Goal: Find specific page/section: Locate a particular part of the current website

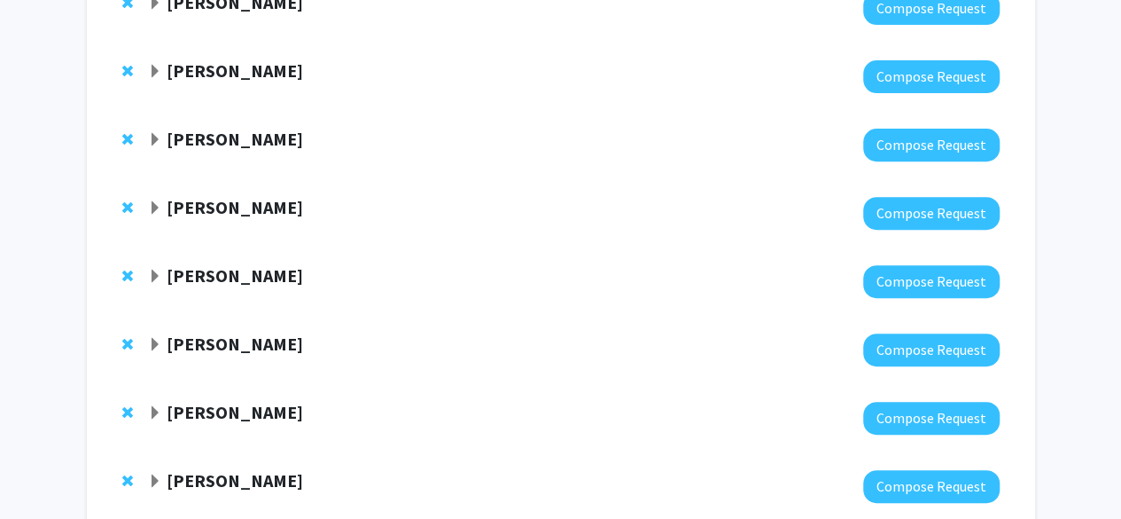
scroll to position [291, 0]
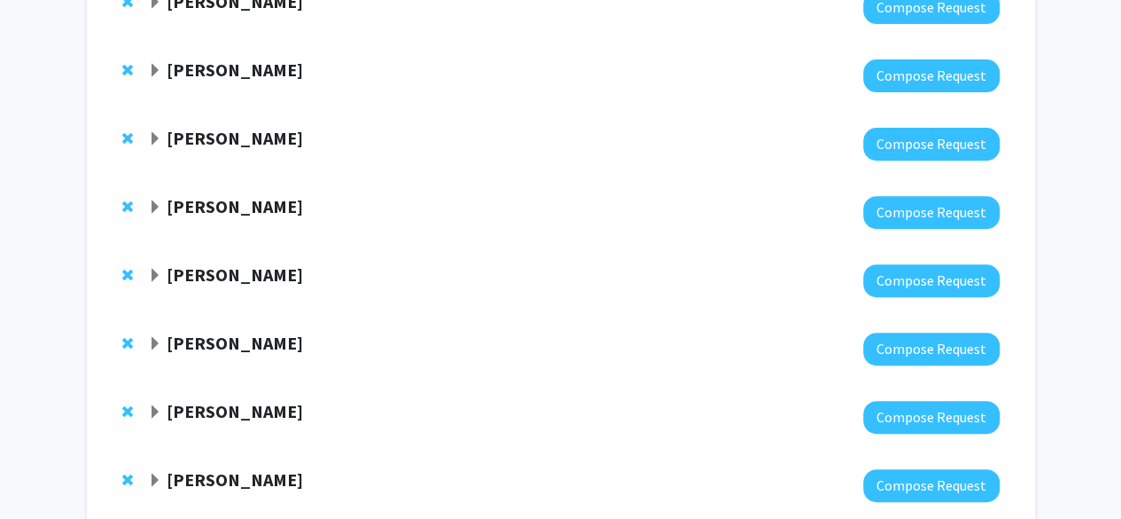
click at [160, 64] on span "Expand Jaymelee Kim Bookmark" at bounding box center [155, 71] width 14 height 14
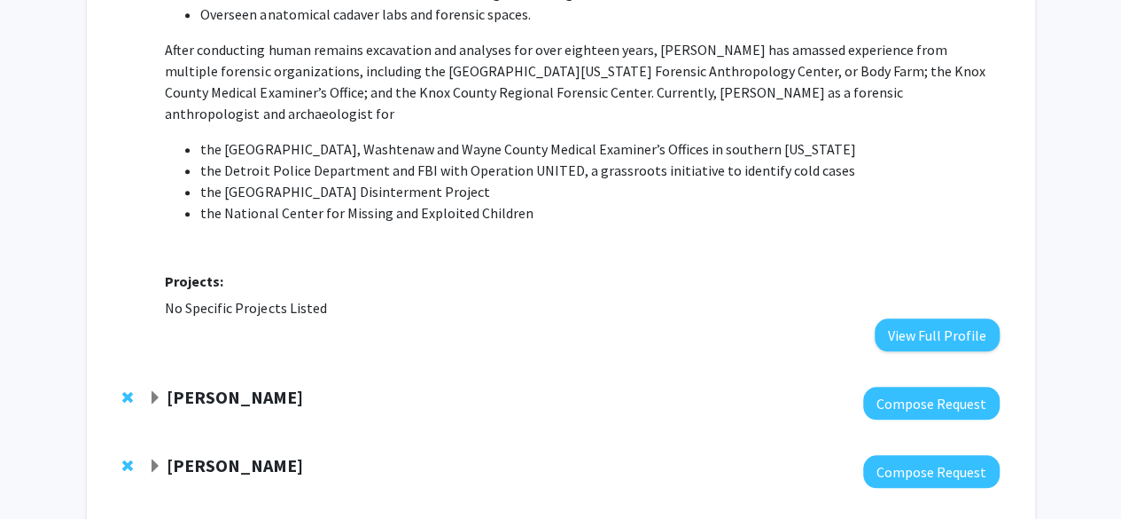
scroll to position [764, 0]
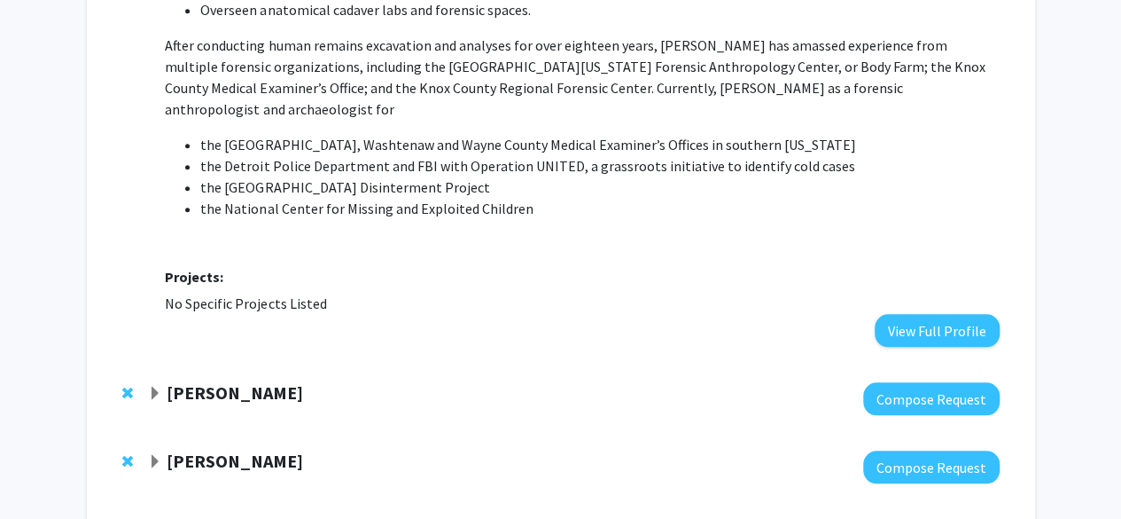
click at [158, 386] on span "Expand Kang Chen Bookmark" at bounding box center [155, 393] width 14 height 14
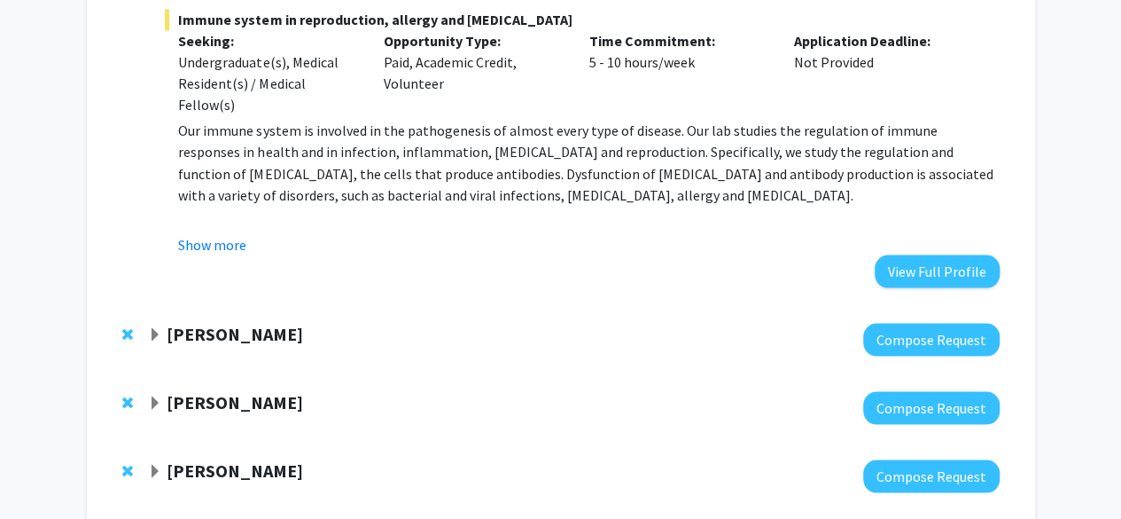
scroll to position [1512, 0]
click at [151, 394] on span "Expand Siying Guo Bookmark" at bounding box center [155, 401] width 14 height 14
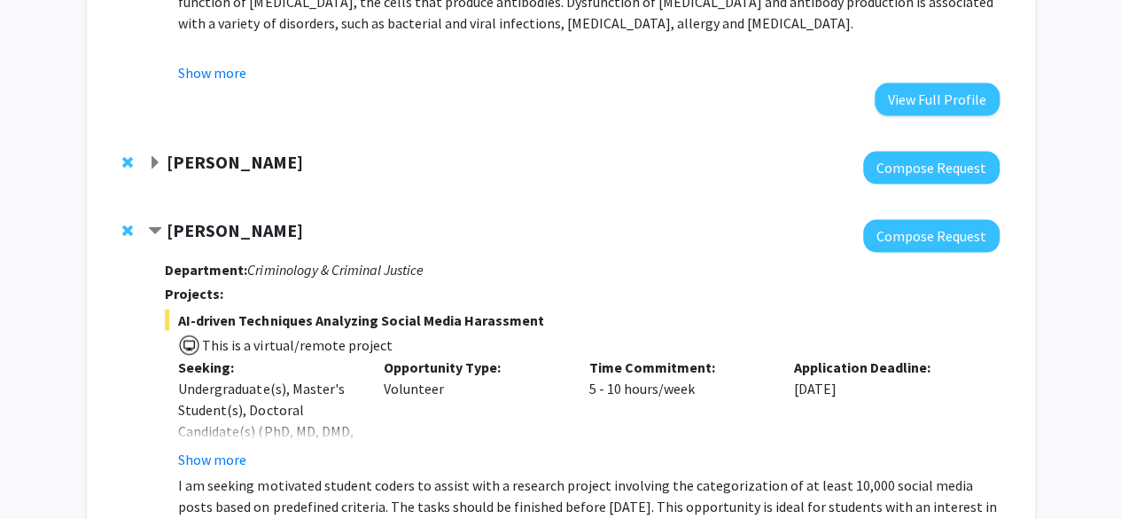
scroll to position [1682, 0]
click at [152, 225] on span "Contract Siying Guo Bookmark" at bounding box center [155, 232] width 14 height 14
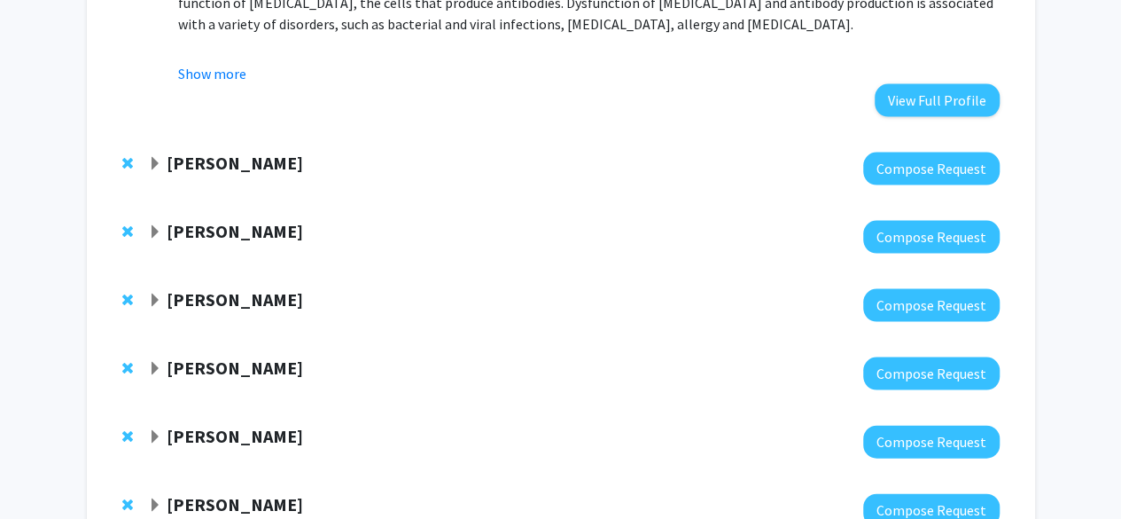
click at [126, 224] on span "Remove Siying Guo from bookmarks" at bounding box center [127, 231] width 11 height 14
click at [160, 225] on span "Expand Lara Jones Bookmark" at bounding box center [155, 232] width 14 height 14
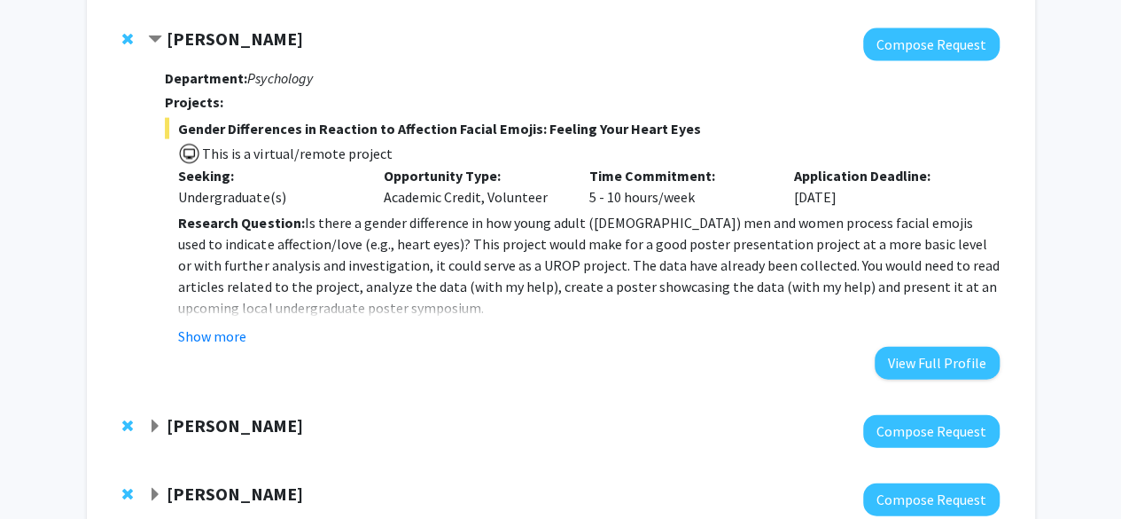
scroll to position [1875, 0]
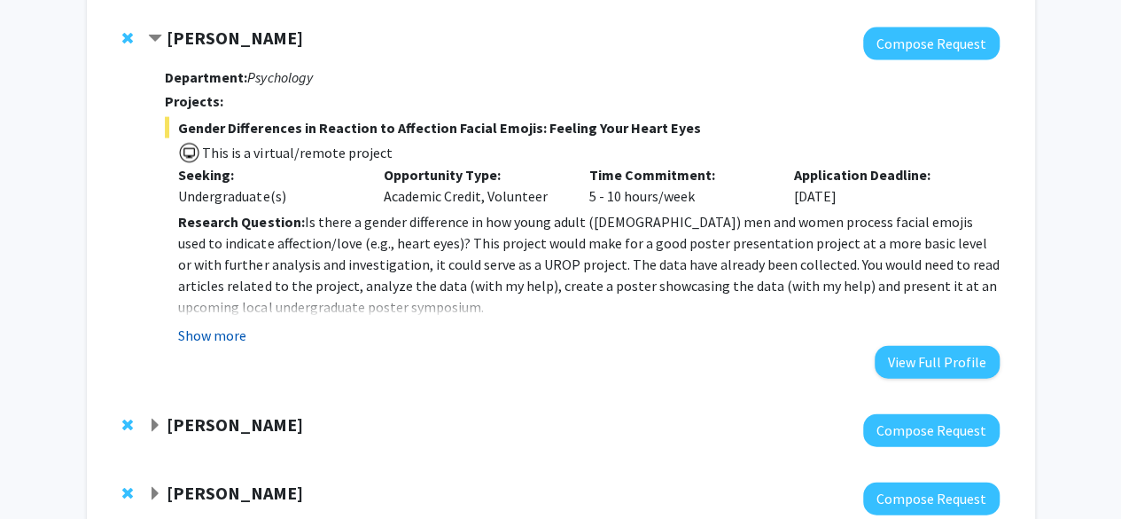
click at [216, 324] on button "Show more" at bounding box center [212, 334] width 68 height 21
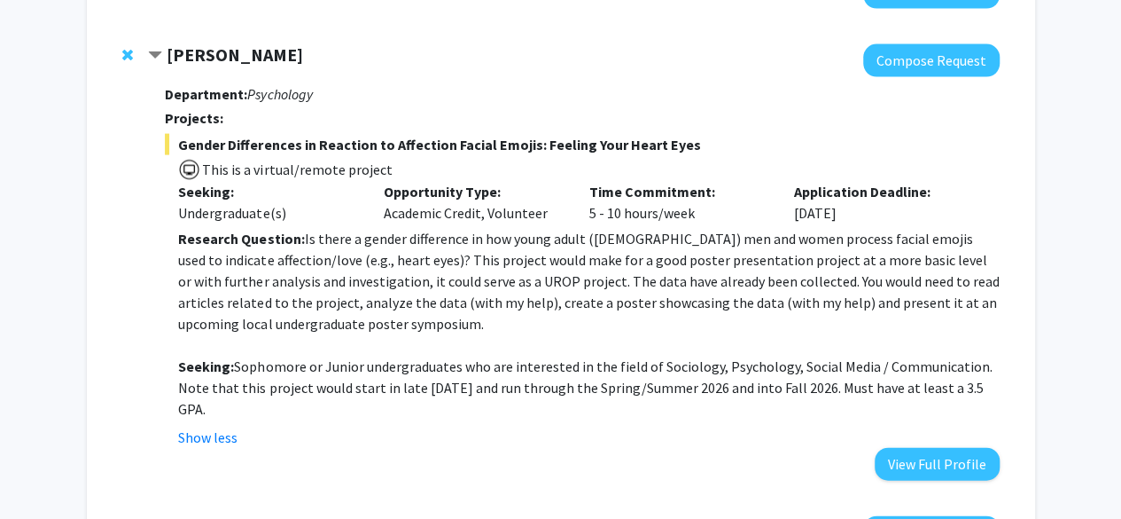
scroll to position [1862, 0]
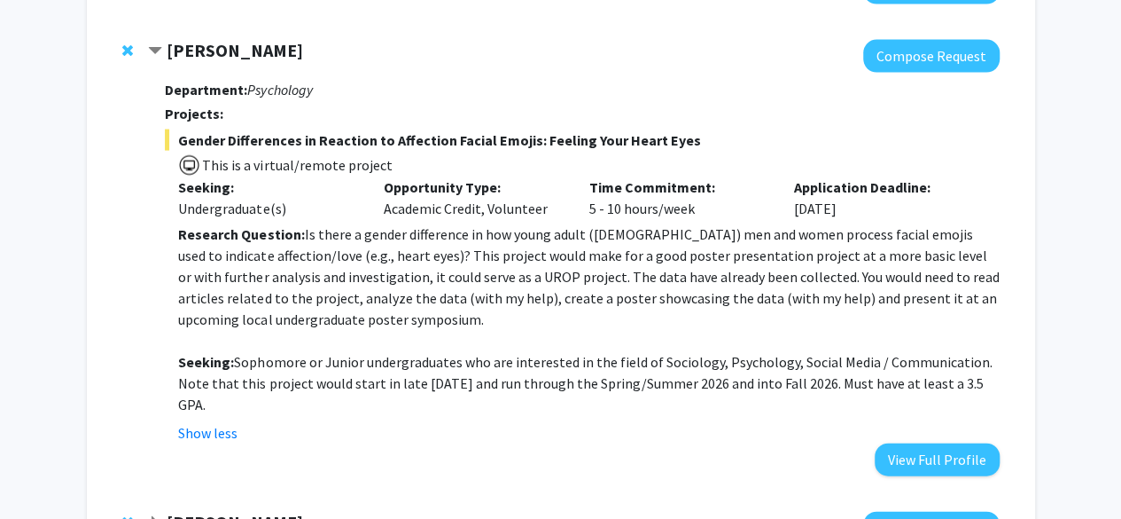
click at [155, 516] on span "Expand Brendan O'Leary Bookmark" at bounding box center [155, 523] width 14 height 14
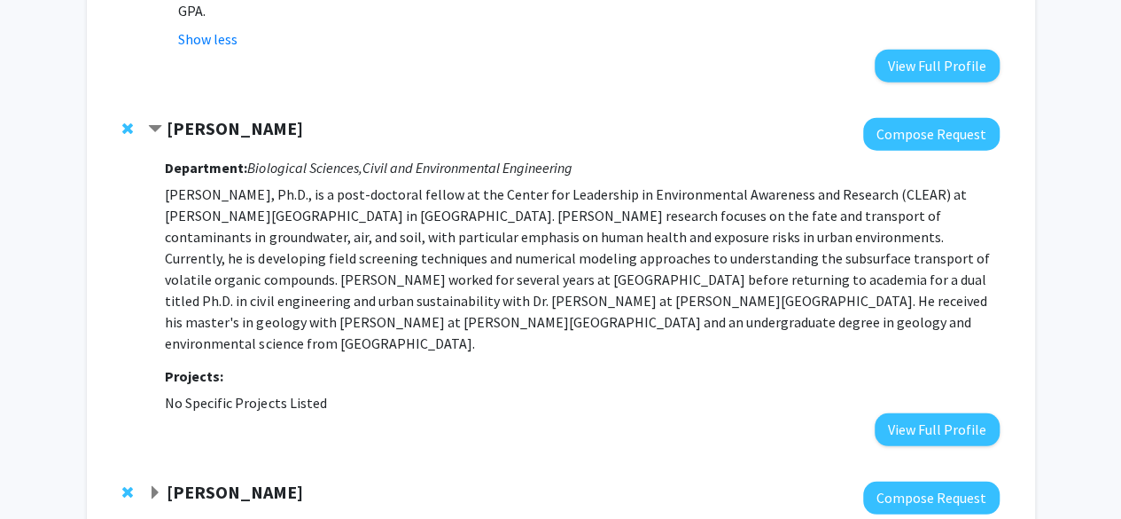
scroll to position [2257, 0]
click at [154, 485] on span "Expand Callan Bleick Bookmark" at bounding box center [155, 492] width 14 height 14
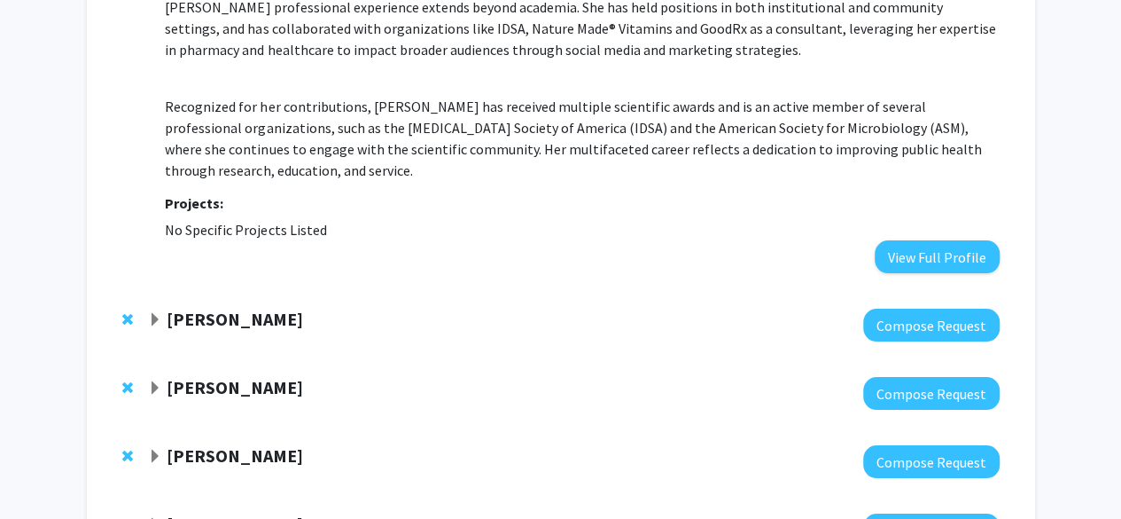
scroll to position [3443, 0]
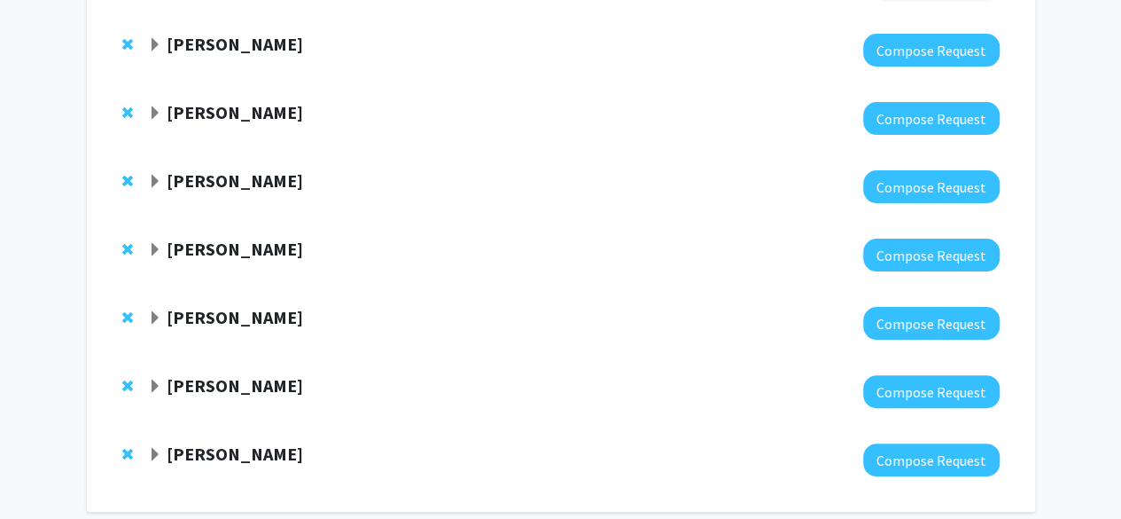
click at [152, 448] on span "Expand Stephanie Tong Bookmark" at bounding box center [155, 455] width 14 height 14
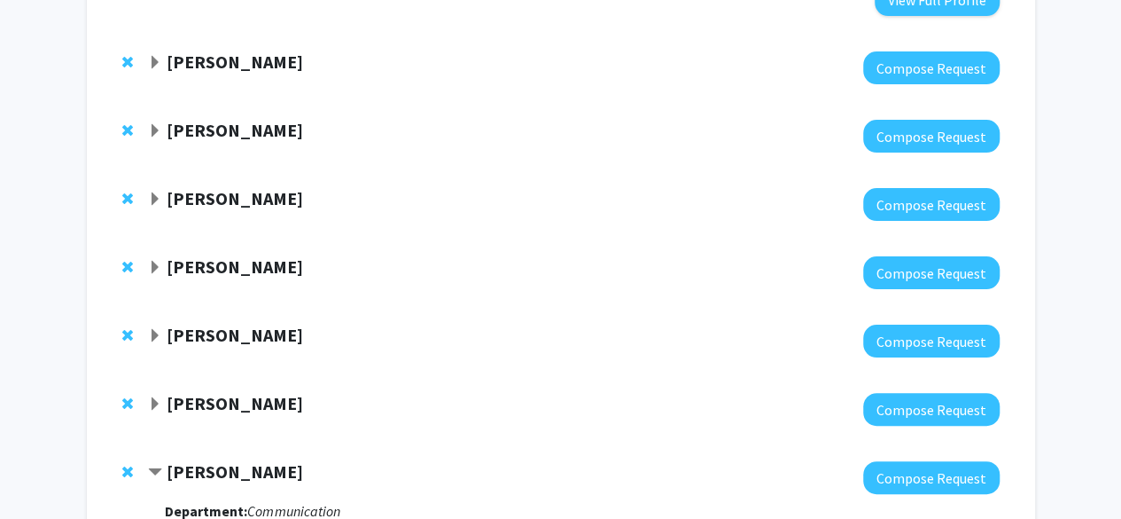
scroll to position [3425, 0]
click at [149, 397] on span "Expand Bruce Berkowitz Bookmark" at bounding box center [155, 404] width 14 height 14
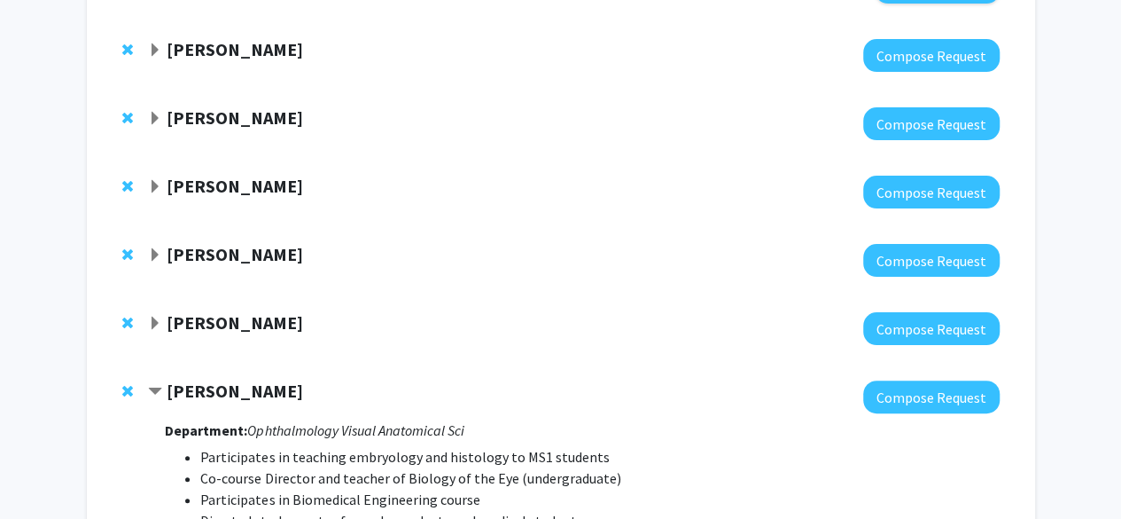
scroll to position [3436, 0]
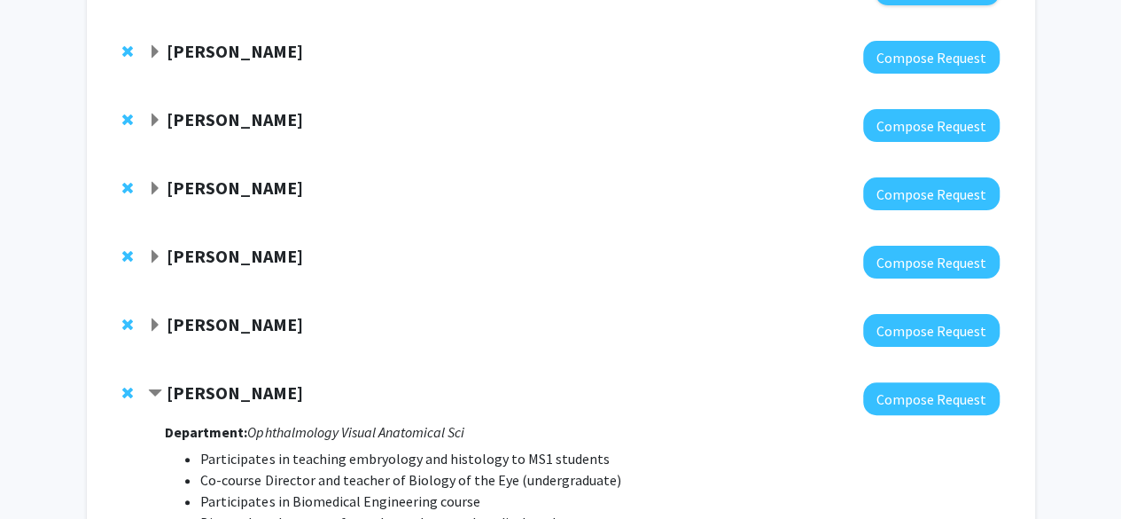
click at [163, 314] on div "[PERSON_NAME]" at bounding box center [339, 325] width 383 height 22
click at [156, 318] on span "Expand Ryan Mohan Bookmark" at bounding box center [155, 325] width 14 height 14
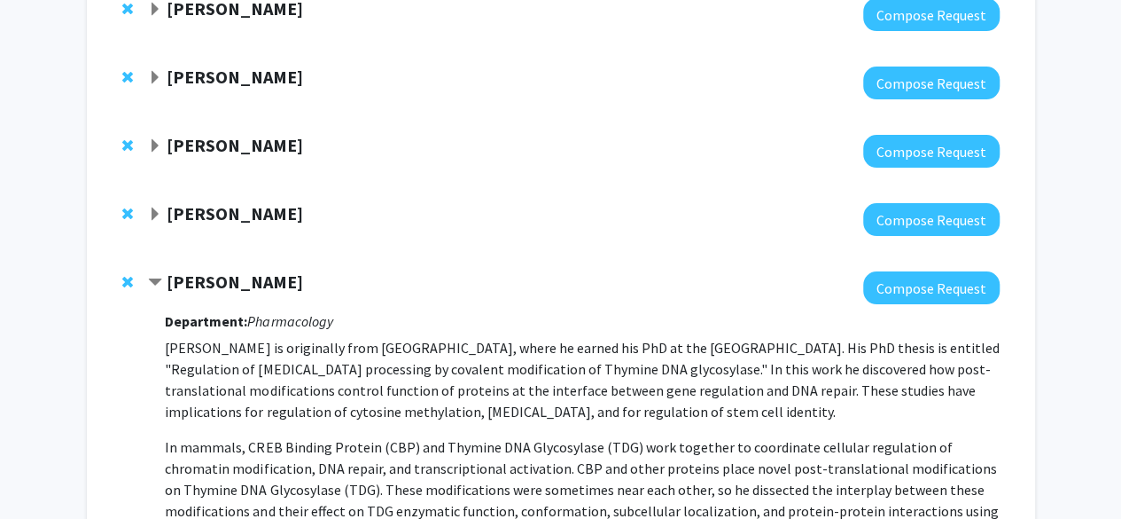
scroll to position [3471, 0]
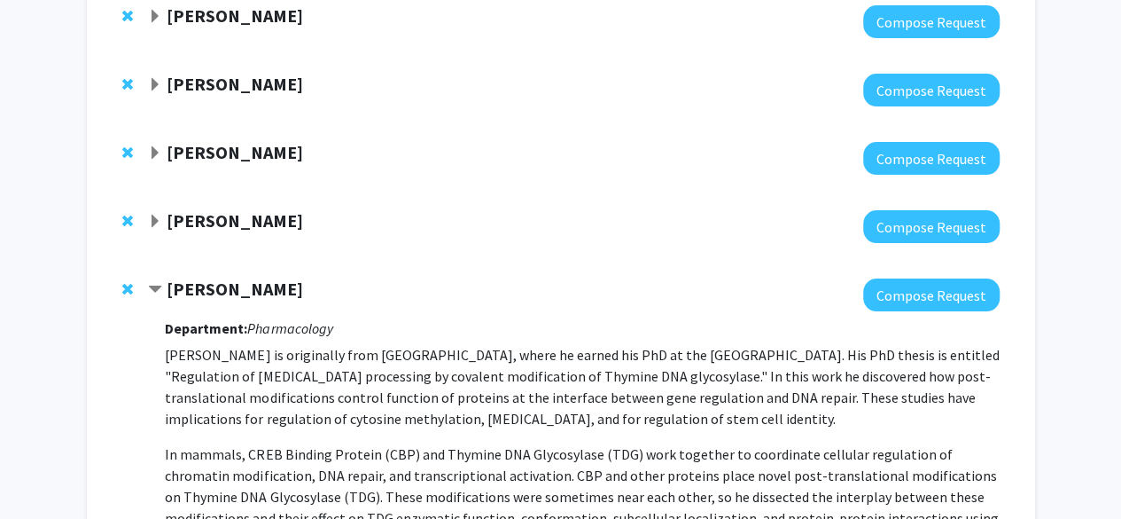
drag, startPoint x: 242, startPoint y: 254, endPoint x: 152, endPoint y: 142, distance: 143.8
click at [152, 215] on span "Expand Alice Walker Bookmark" at bounding box center [155, 222] width 14 height 14
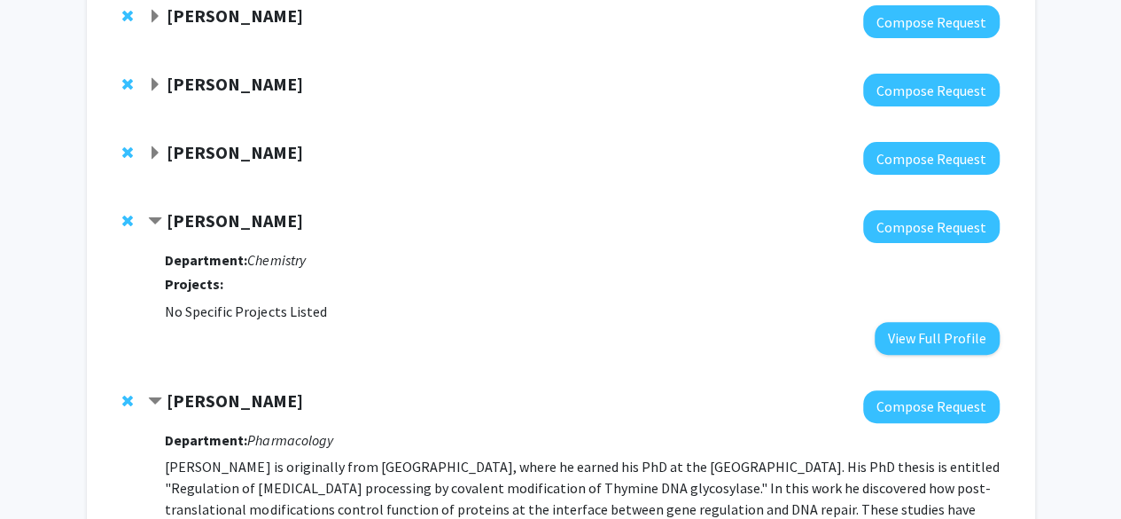
click at [151, 215] on span "Contract Alice Walker Bookmark" at bounding box center [155, 222] width 14 height 14
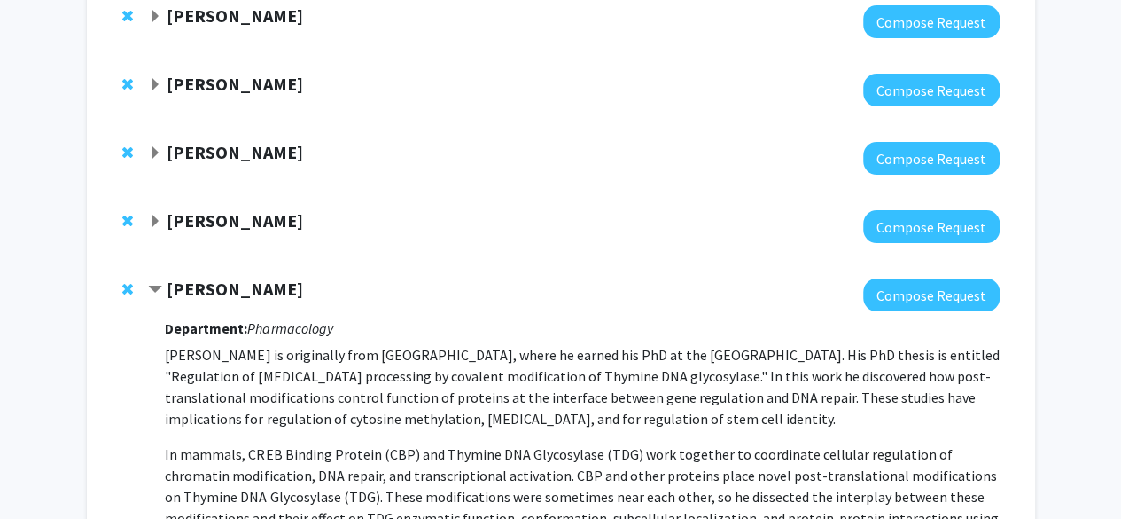
click at [124, 214] on span "Remove Alice Walker from bookmarks" at bounding box center [127, 221] width 11 height 14
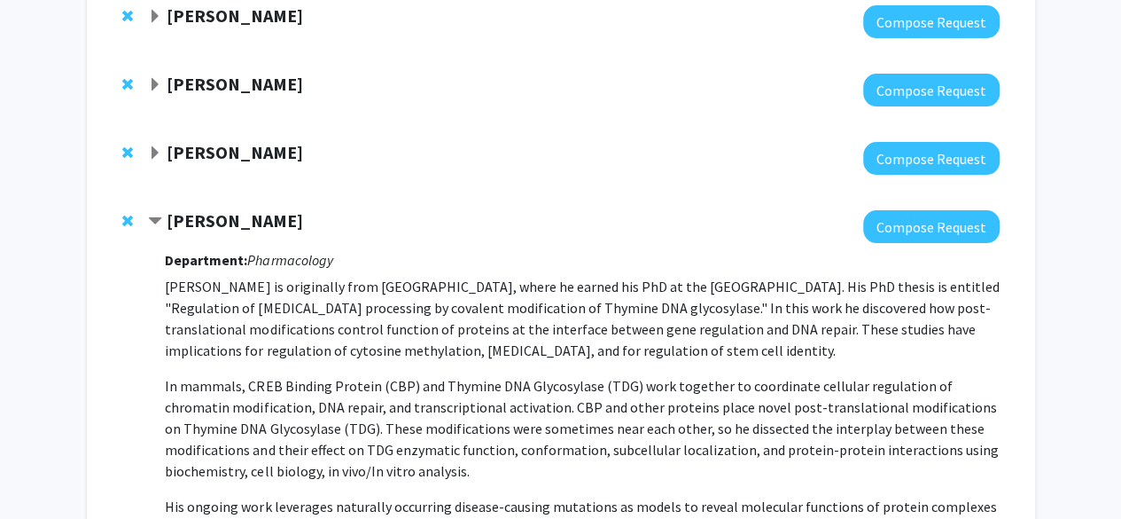
click at [158, 146] on span "Expand Marianna Sadagurski Bookmark" at bounding box center [155, 153] width 14 height 14
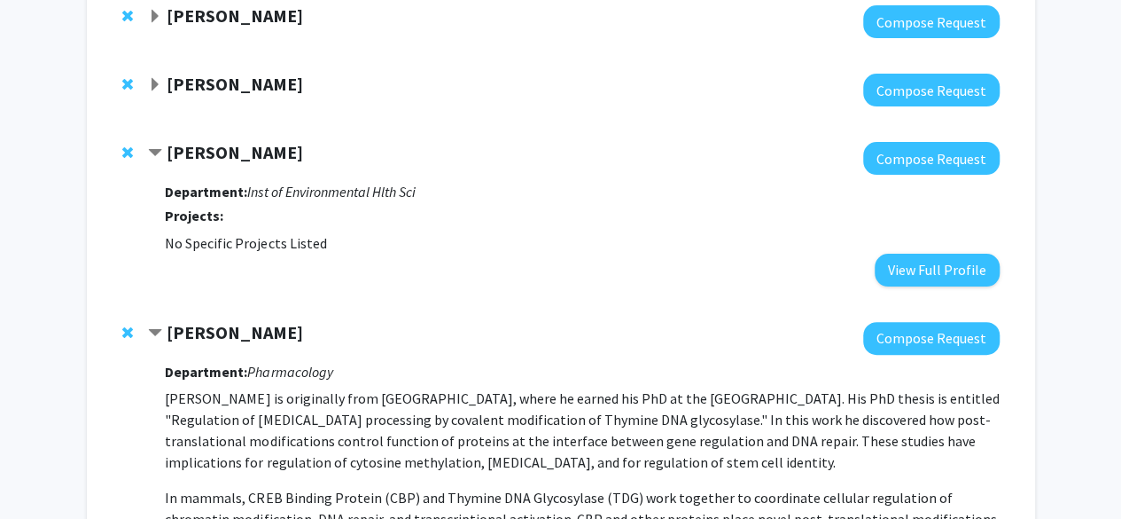
click at [158, 146] on span "Contract Marianna Sadagurski Bookmark" at bounding box center [155, 153] width 14 height 14
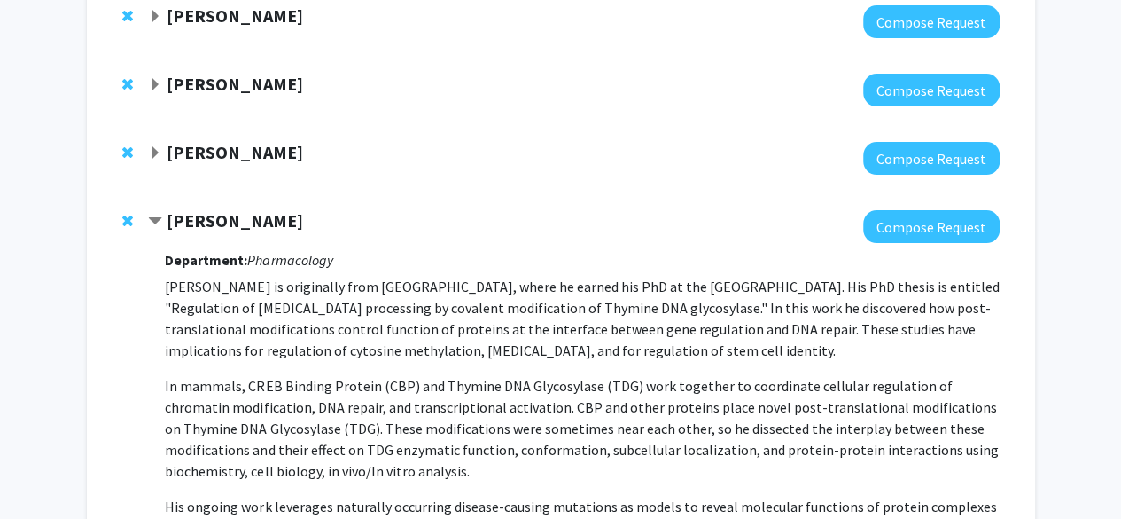
click at [133, 142] on div at bounding box center [131, 152] width 18 height 21
click at [124, 145] on span "Remove Marianna Sadagurski from bookmarks" at bounding box center [127, 152] width 11 height 14
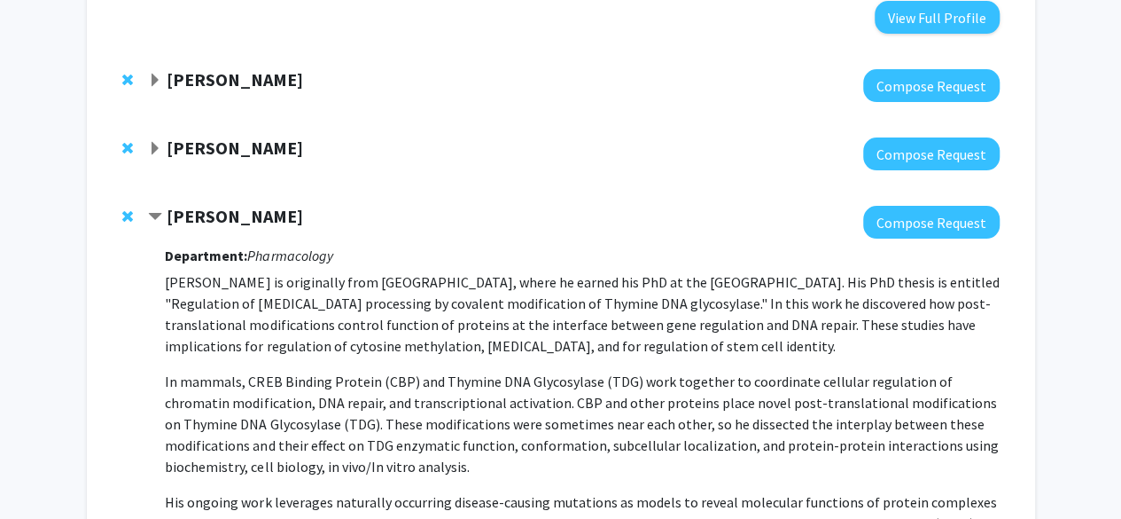
scroll to position [3406, 0]
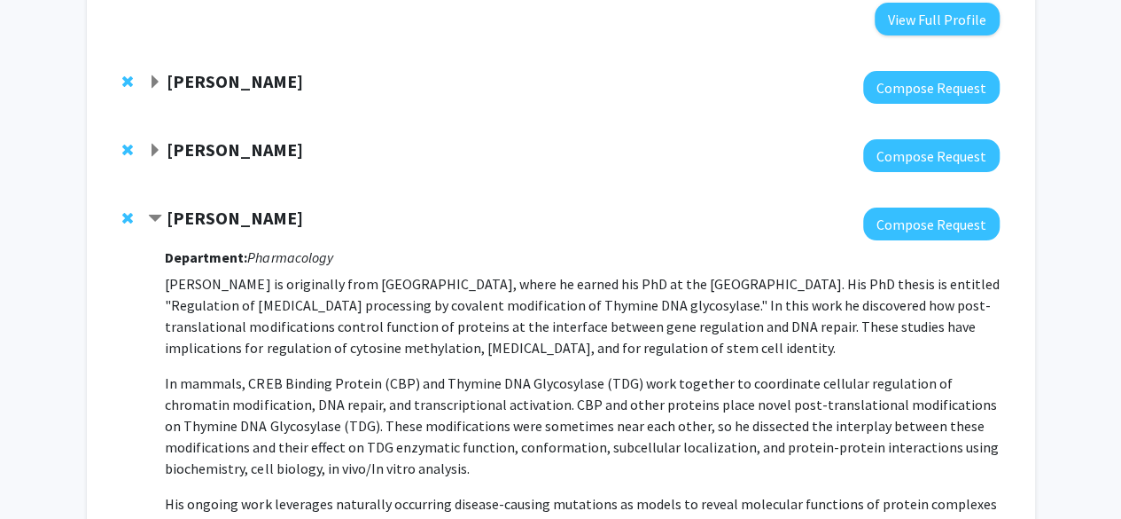
click at [158, 144] on span "Expand Susanne Brummelte Bookmark" at bounding box center [155, 151] width 14 height 14
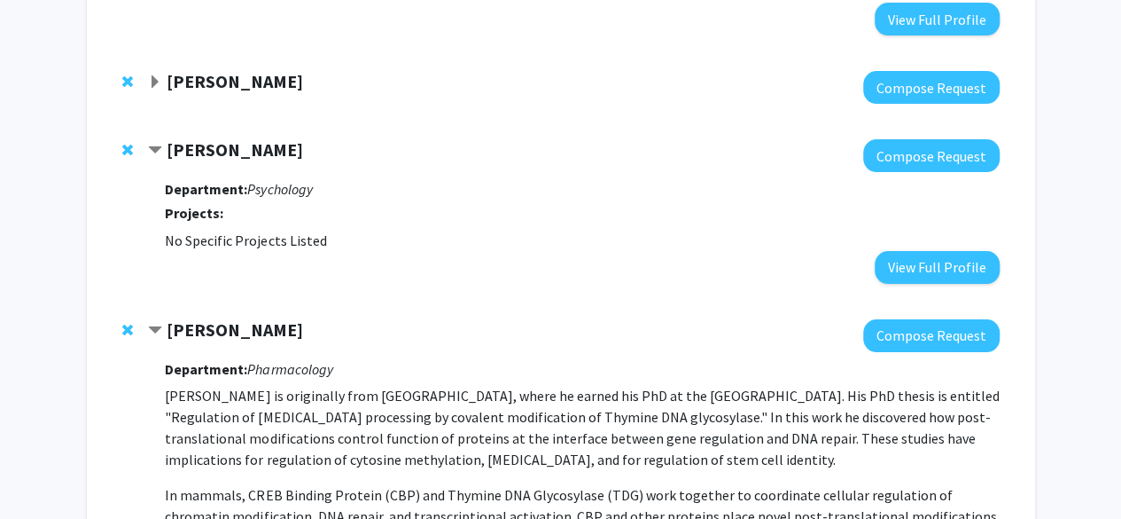
click at [158, 144] on span "Contract Susanne Brummelte Bookmark" at bounding box center [155, 151] width 14 height 14
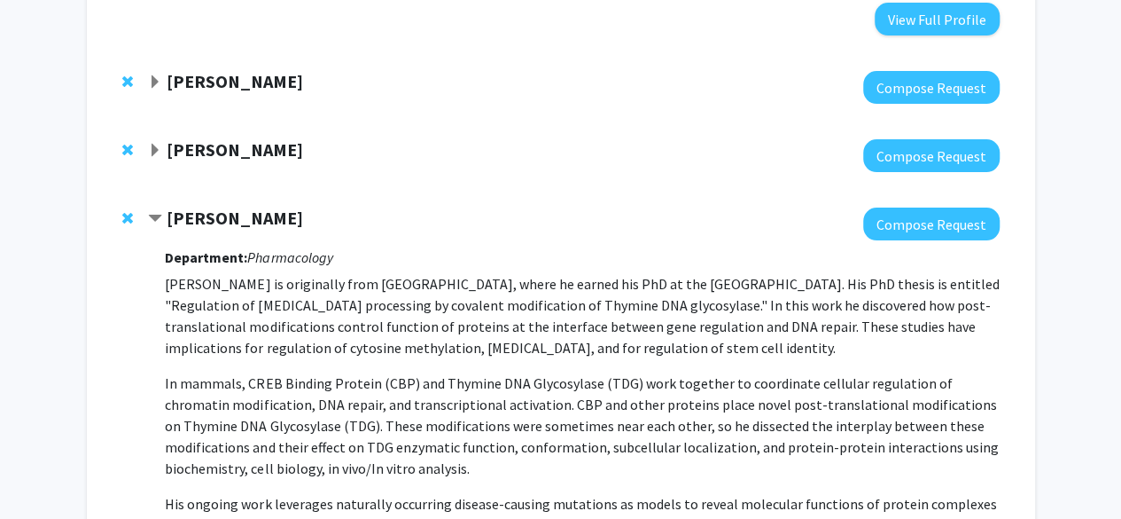
click at [127, 143] on span "Remove Susanne Brummelte from bookmarks" at bounding box center [127, 150] width 11 height 14
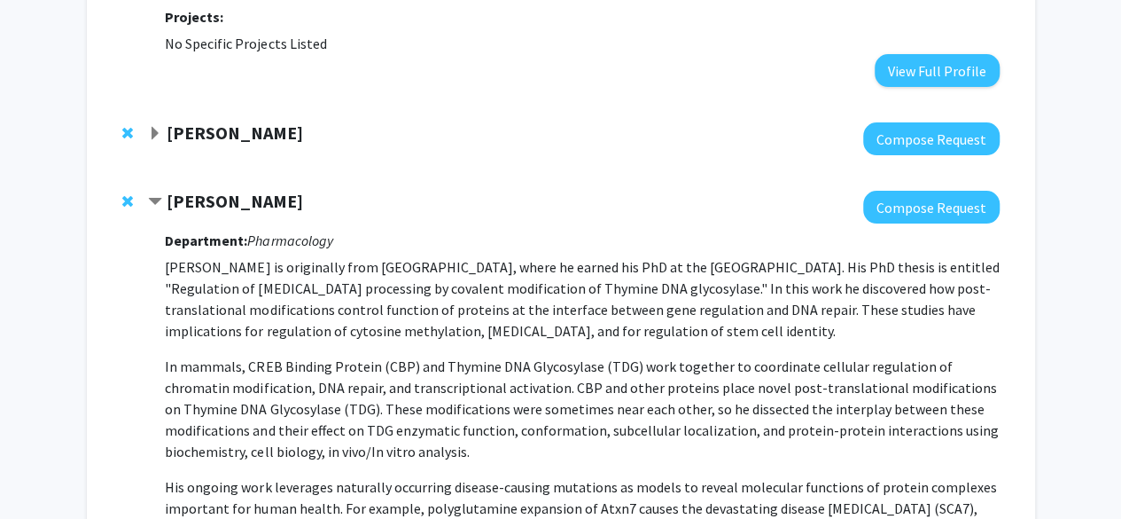
scroll to position [3349, 0]
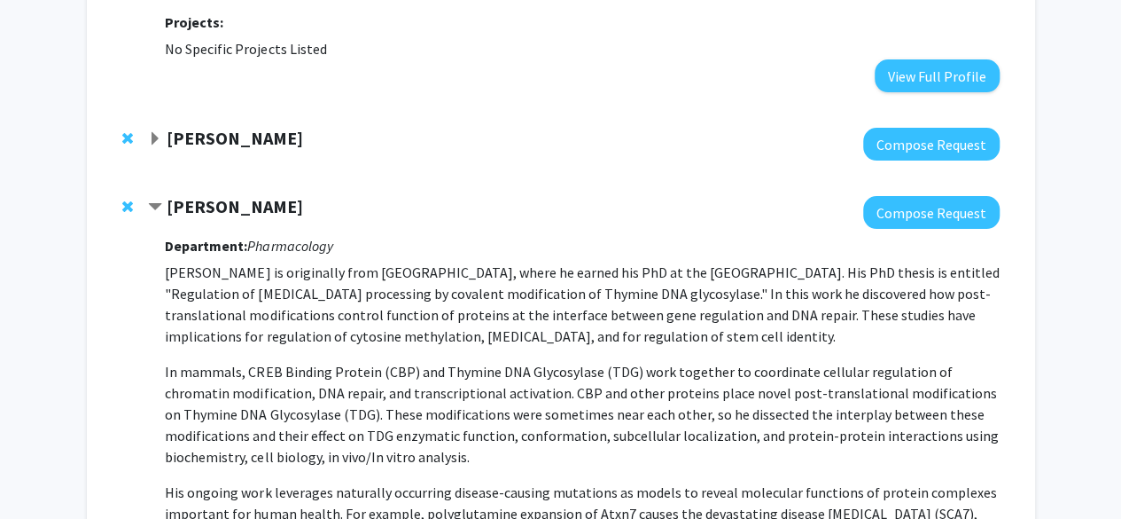
click at [158, 128] on div at bounding box center [573, 144] width 851 height 33
click at [154, 132] on span "Expand Geoffrey Potts Bookmark" at bounding box center [155, 139] width 14 height 14
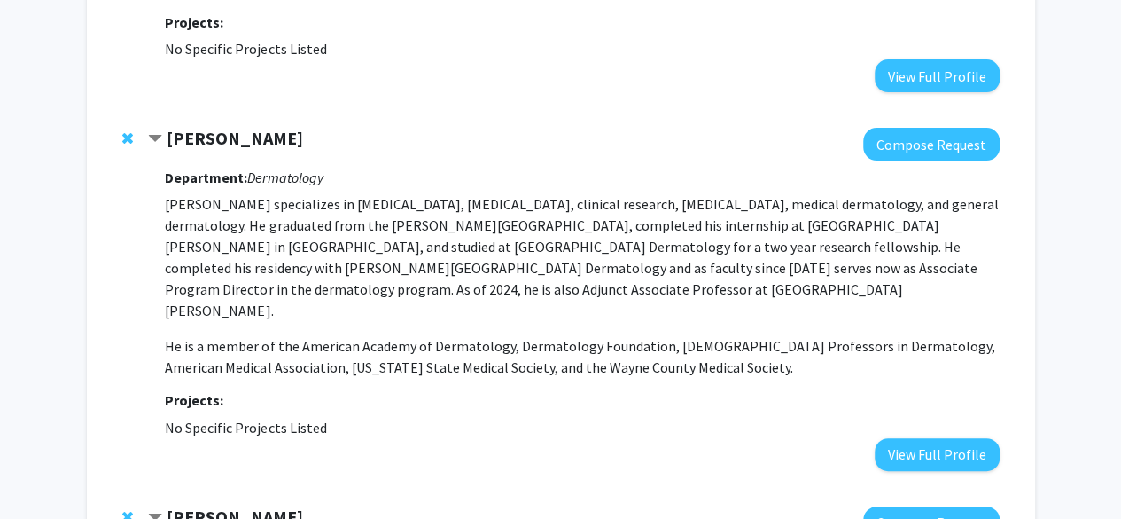
click at [122, 131] on span "Remove Geoffrey Potts from bookmarks" at bounding box center [127, 138] width 11 height 14
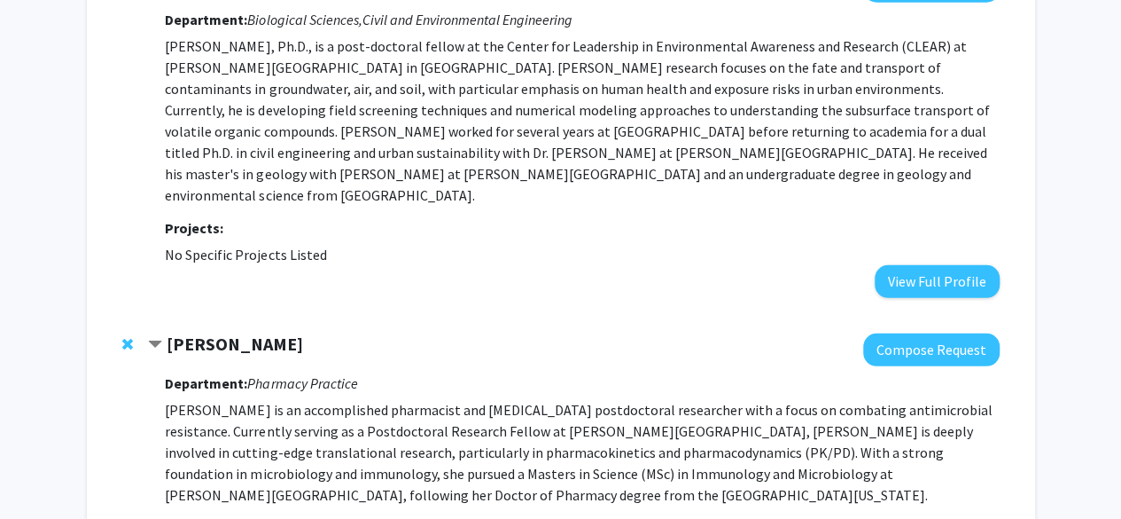
scroll to position [2404, 0]
click at [160, 338] on span "Contract Callan Bleick Bookmark" at bounding box center [155, 345] width 14 height 14
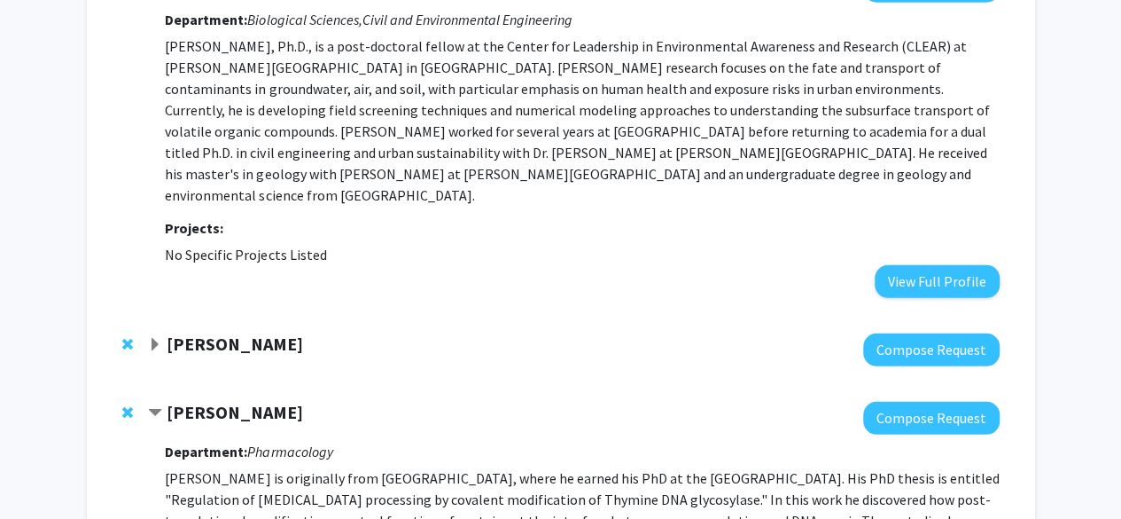
click at [121, 316] on div "[PERSON_NAME] Compose Request" at bounding box center [561, 350] width 913 height 68
click at [126, 337] on span "Remove Callan Bleick from bookmarks" at bounding box center [127, 344] width 11 height 14
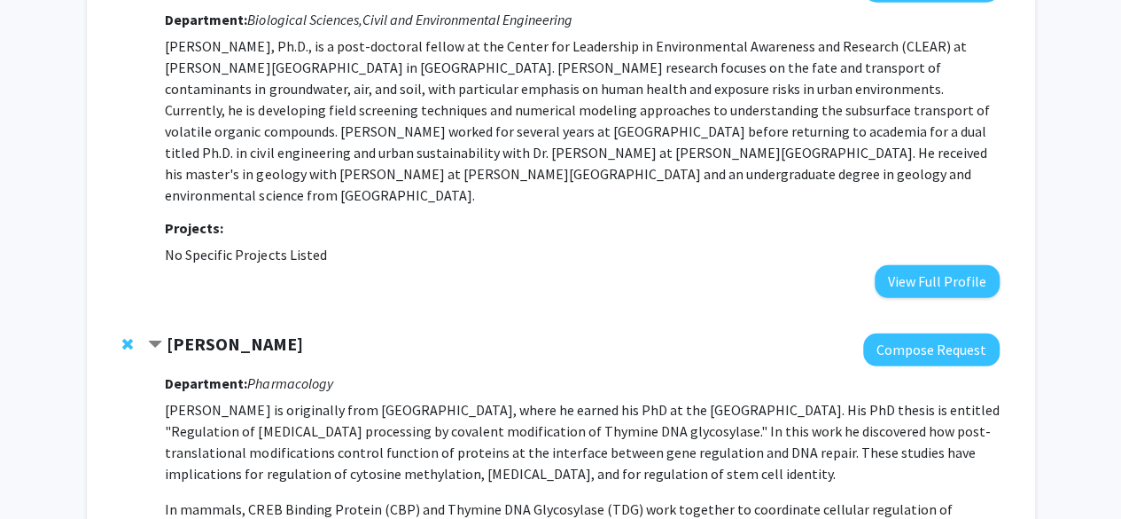
click at [126, 337] on span "Remove Ryan Mohan from bookmarks" at bounding box center [127, 344] width 11 height 14
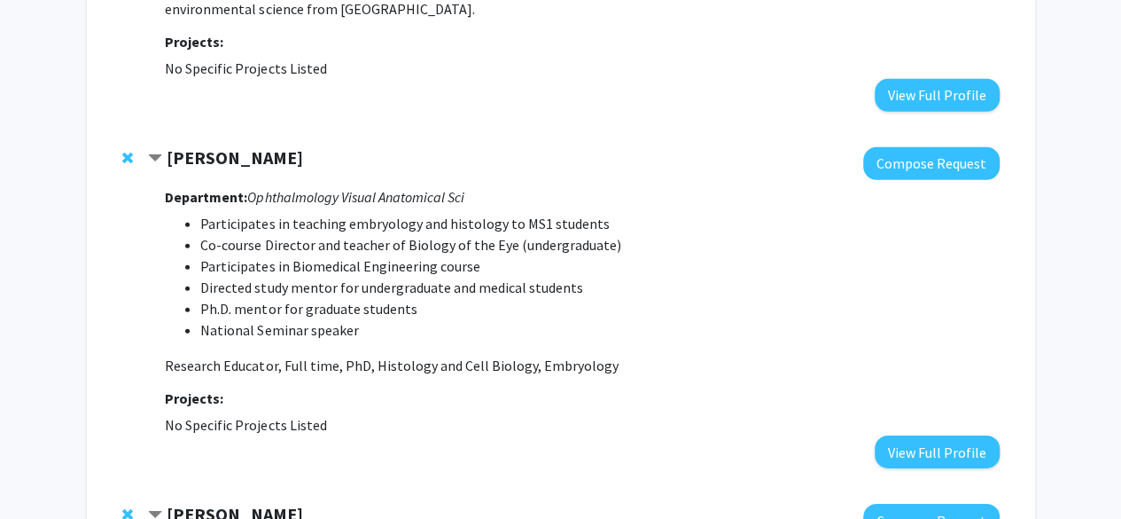
scroll to position [2592, 0]
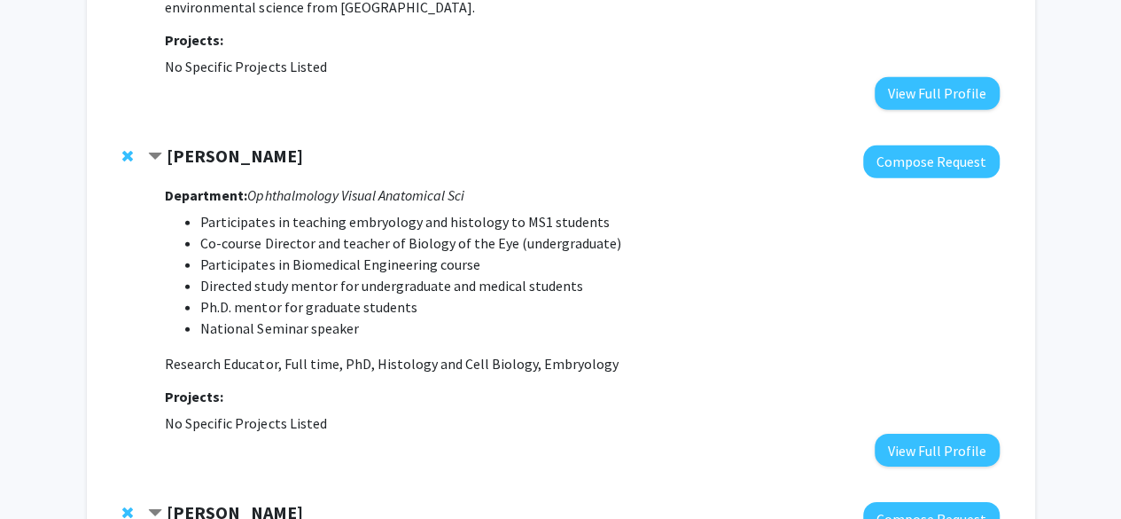
click at [135, 145] on div at bounding box center [131, 155] width 18 height 21
click at [129, 149] on span "Remove Bruce Berkowitz from bookmarks" at bounding box center [127, 156] width 11 height 14
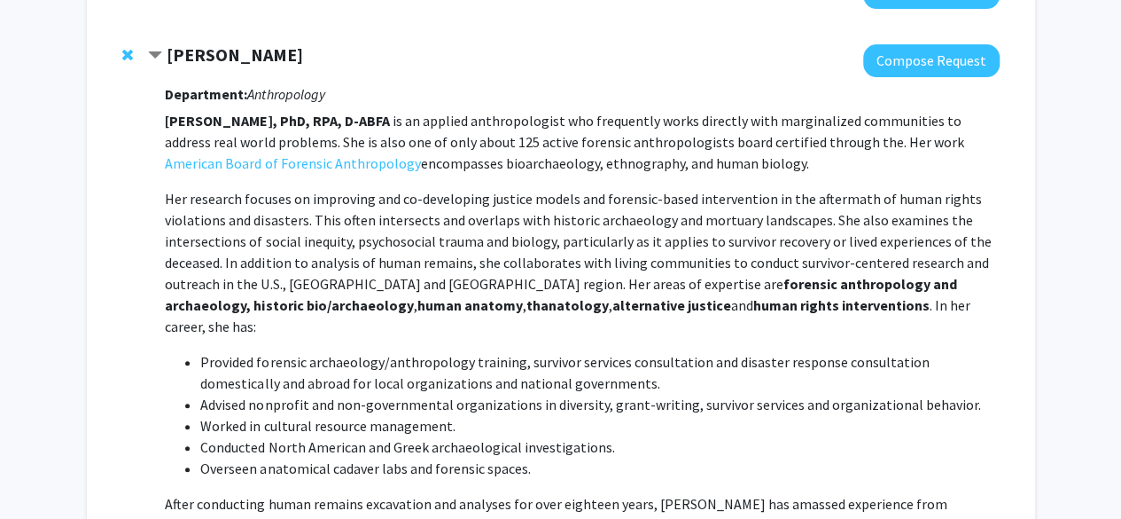
scroll to position [305, 0]
click at [170, 56] on strong "[PERSON_NAME]" at bounding box center [235, 55] width 137 height 22
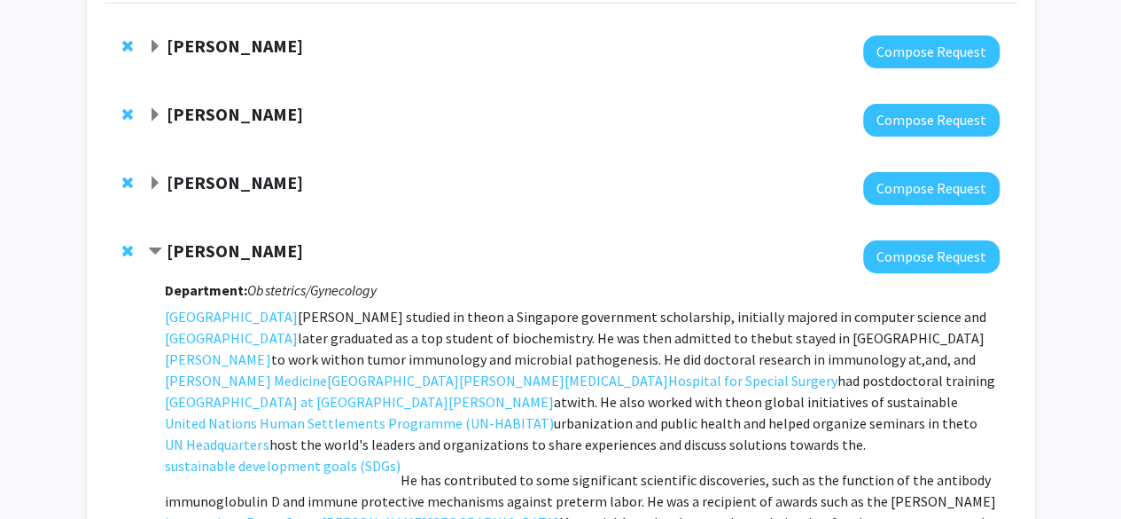
scroll to position [0, 0]
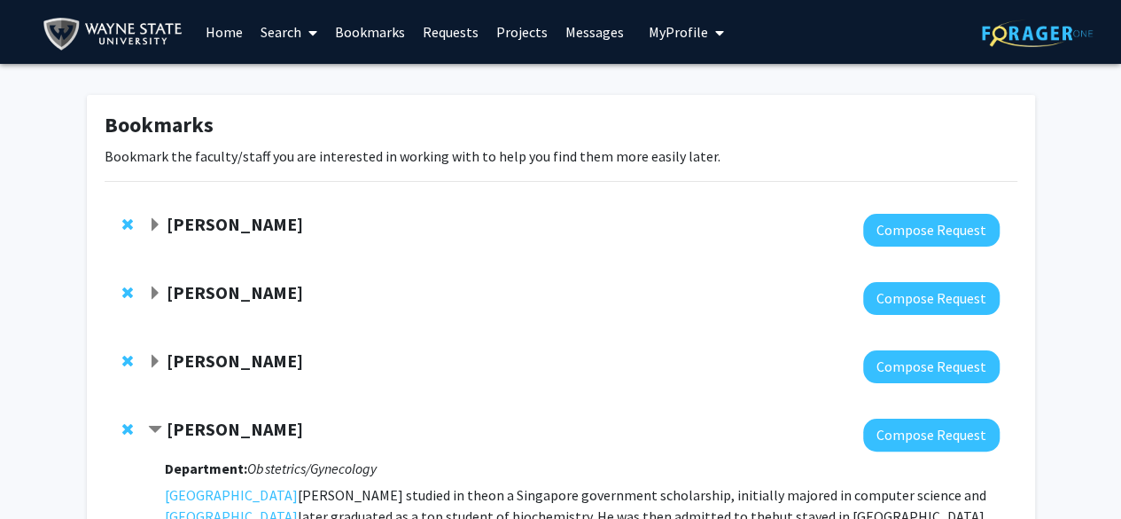
click at [145, 297] on div "[PERSON_NAME] Compose Request" at bounding box center [561, 298] width 913 height 68
click at [151, 295] on span "Expand Samuele Zilioli Bookmark" at bounding box center [155, 293] width 14 height 14
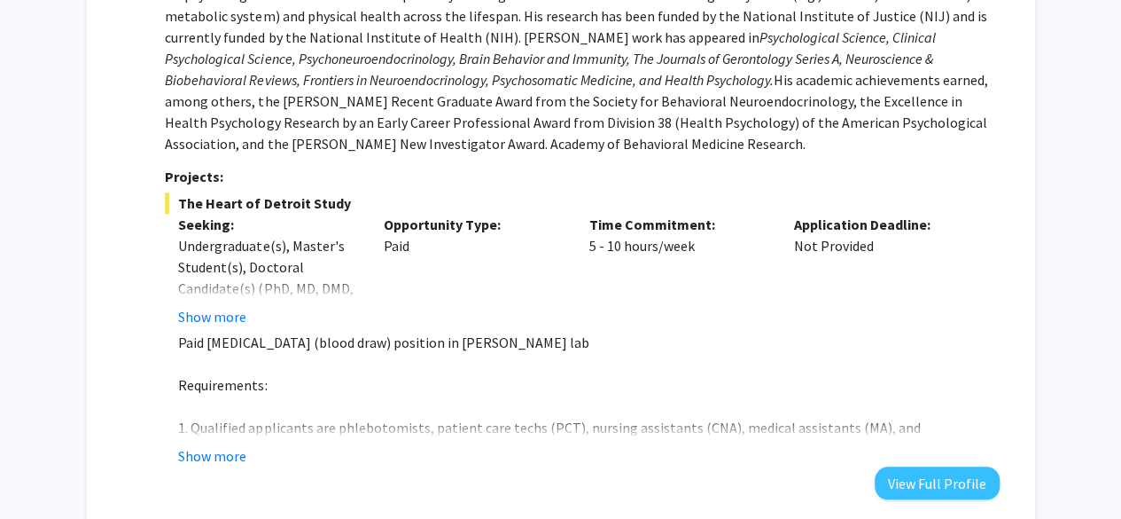
scroll to position [570, 0]
click at [186, 444] on button "Show more" at bounding box center [212, 454] width 68 height 21
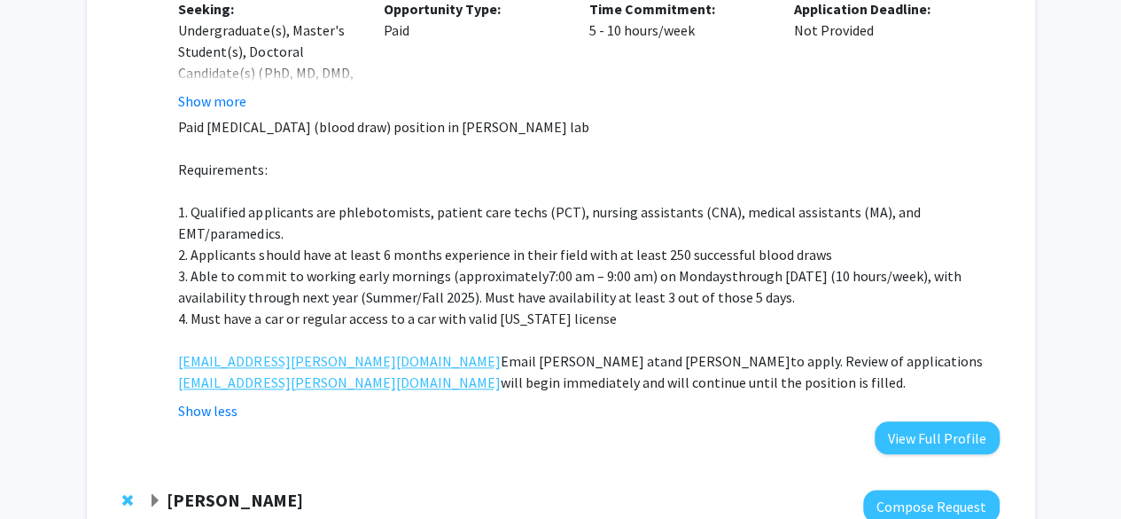
scroll to position [786, 0]
